Goal: Navigation & Orientation: Find specific page/section

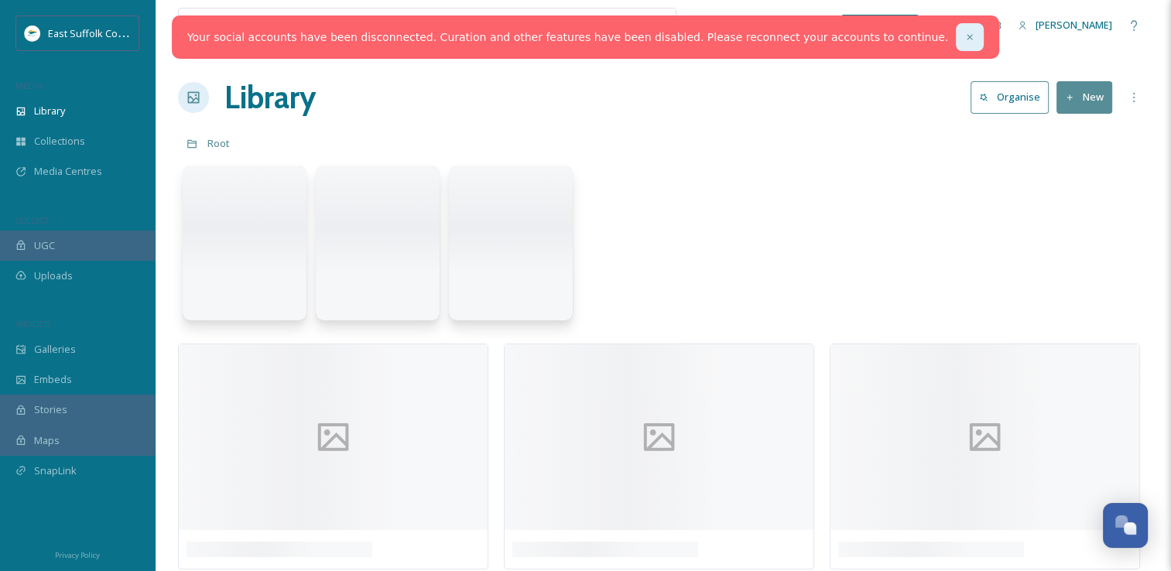
click at [956, 38] on div at bounding box center [970, 37] width 28 height 28
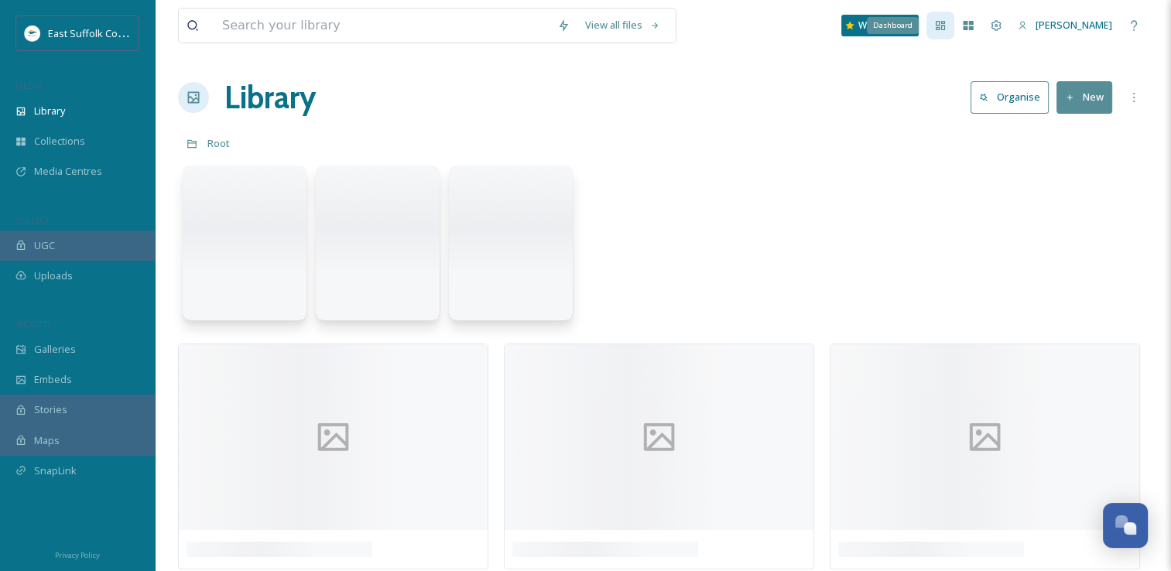
click at [946, 21] on icon at bounding box center [940, 25] width 12 height 12
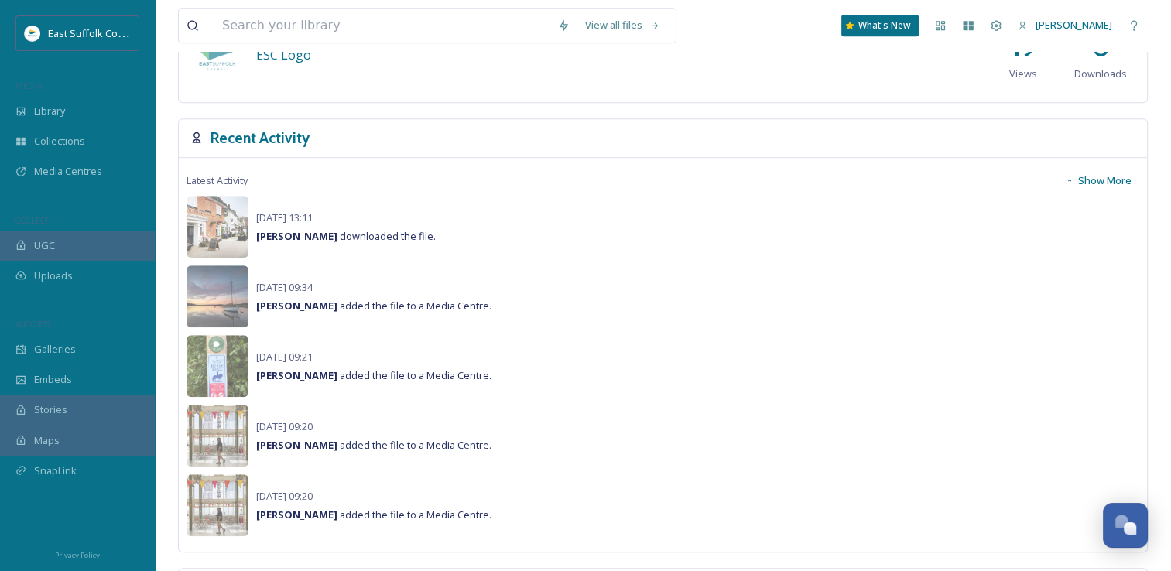
scroll to position [1006, 0]
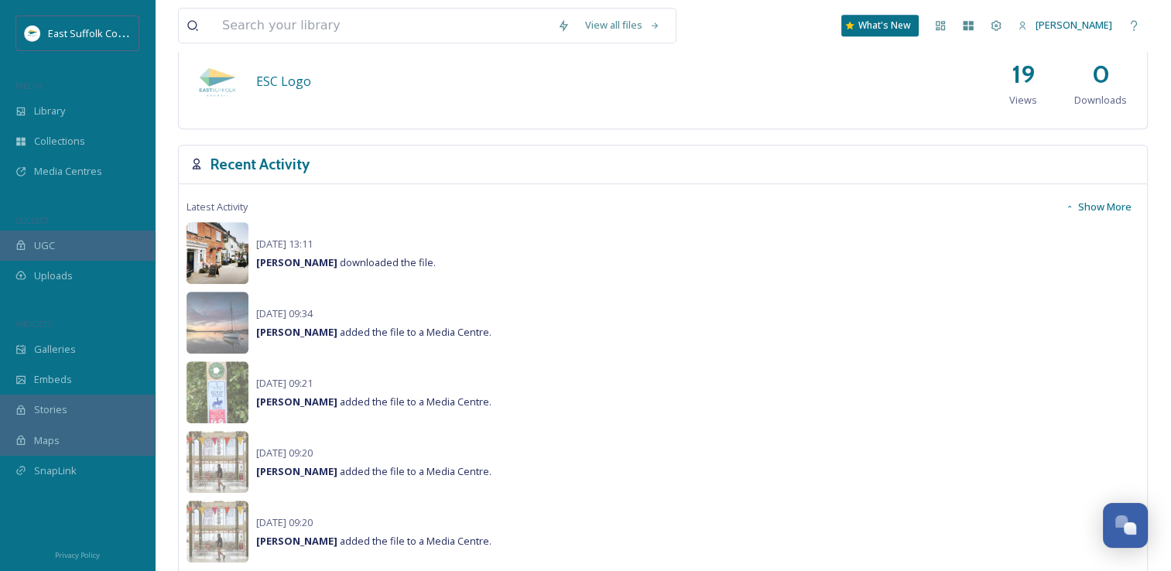
click at [197, 251] on img at bounding box center [217, 253] width 62 height 62
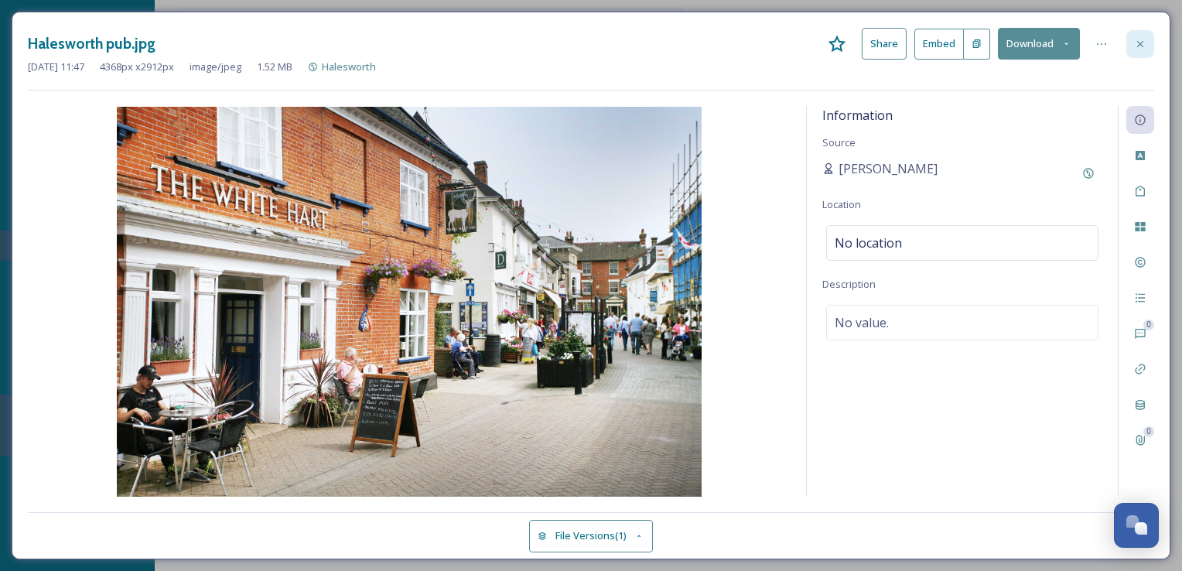
click at [1153, 39] on div at bounding box center [1141, 44] width 28 height 28
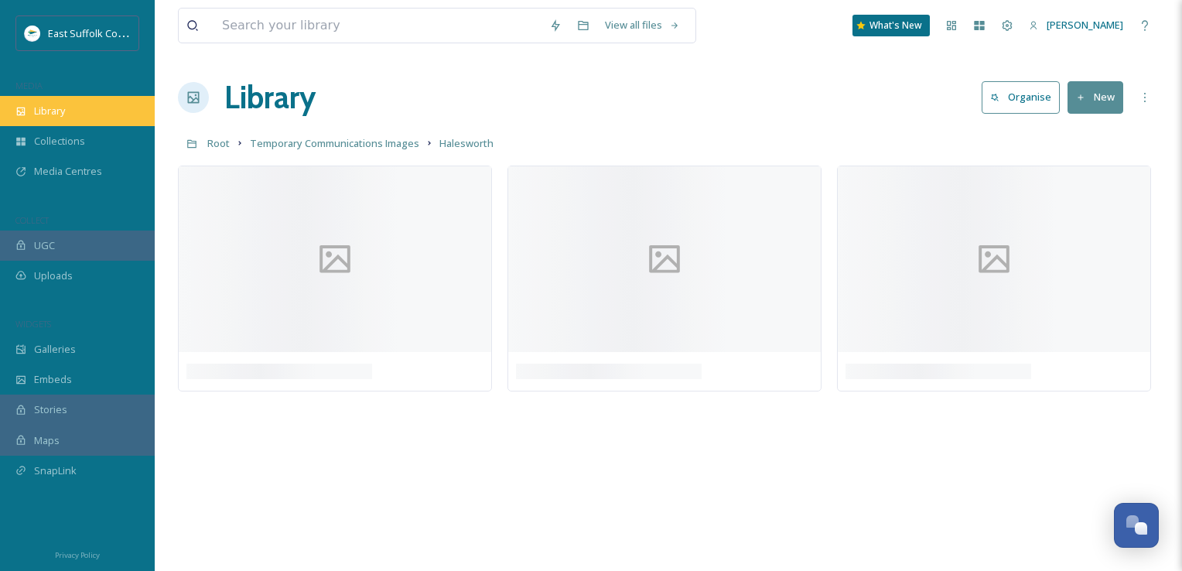
click at [80, 108] on div "Library" at bounding box center [77, 111] width 155 height 30
